Goal: Find specific page/section: Find specific page/section

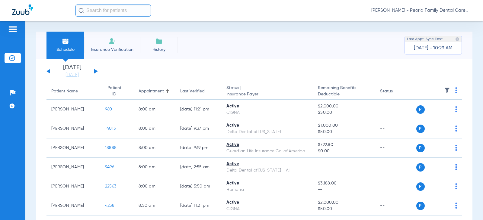
click at [122, 49] on span "Insurance Verification" at bounding box center [112, 50] width 47 height 6
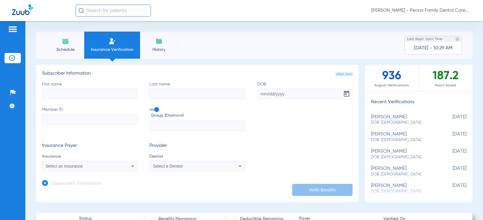
click at [71, 52] on span "Schedule" at bounding box center [65, 50] width 29 height 6
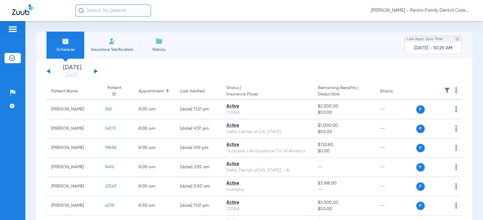
click at [128, 49] on span "Insurance Verification" at bounding box center [112, 50] width 47 height 6
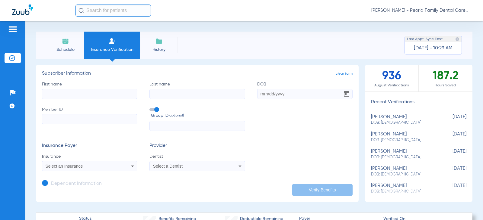
click at [73, 46] on li "Schedule" at bounding box center [65, 45] width 38 height 27
